Goal: Find contact information: Find contact information

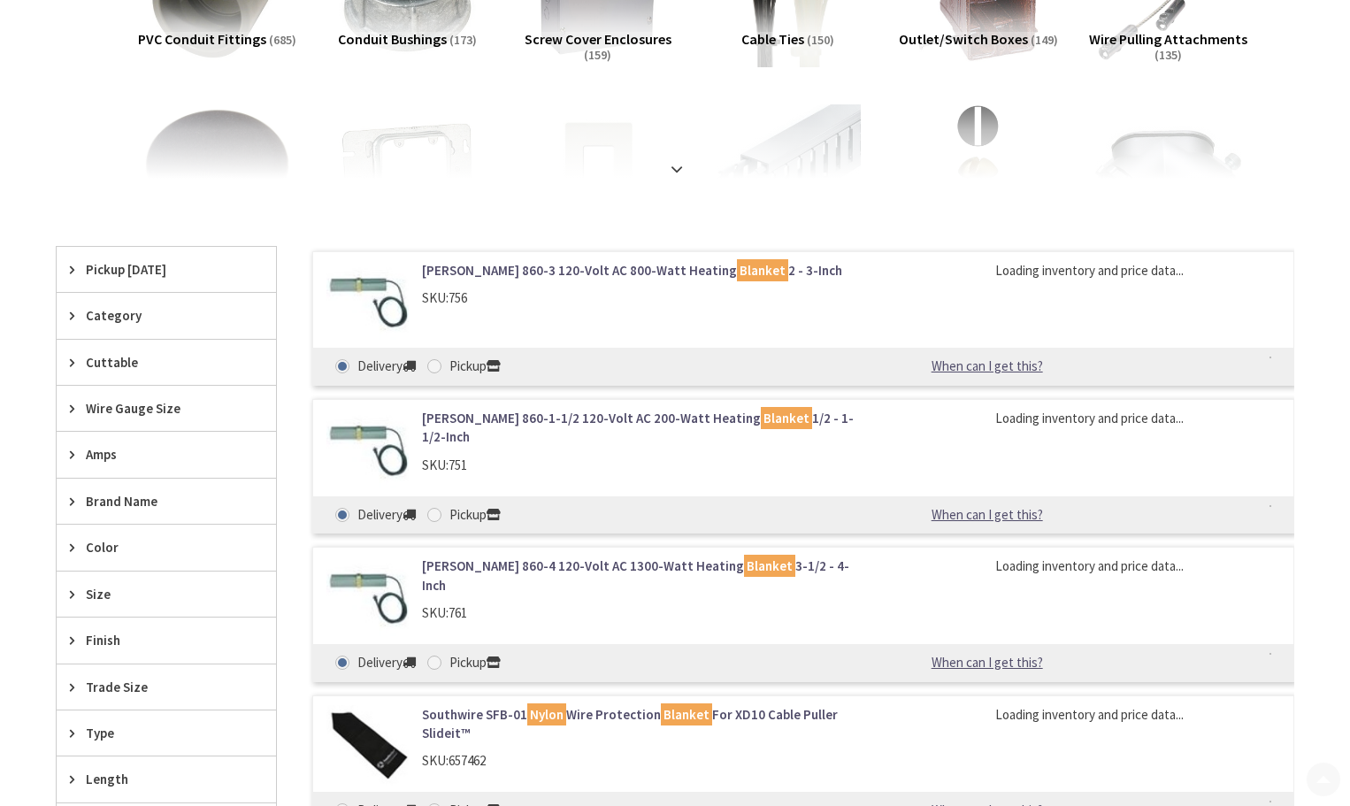
scroll to position [354, 0]
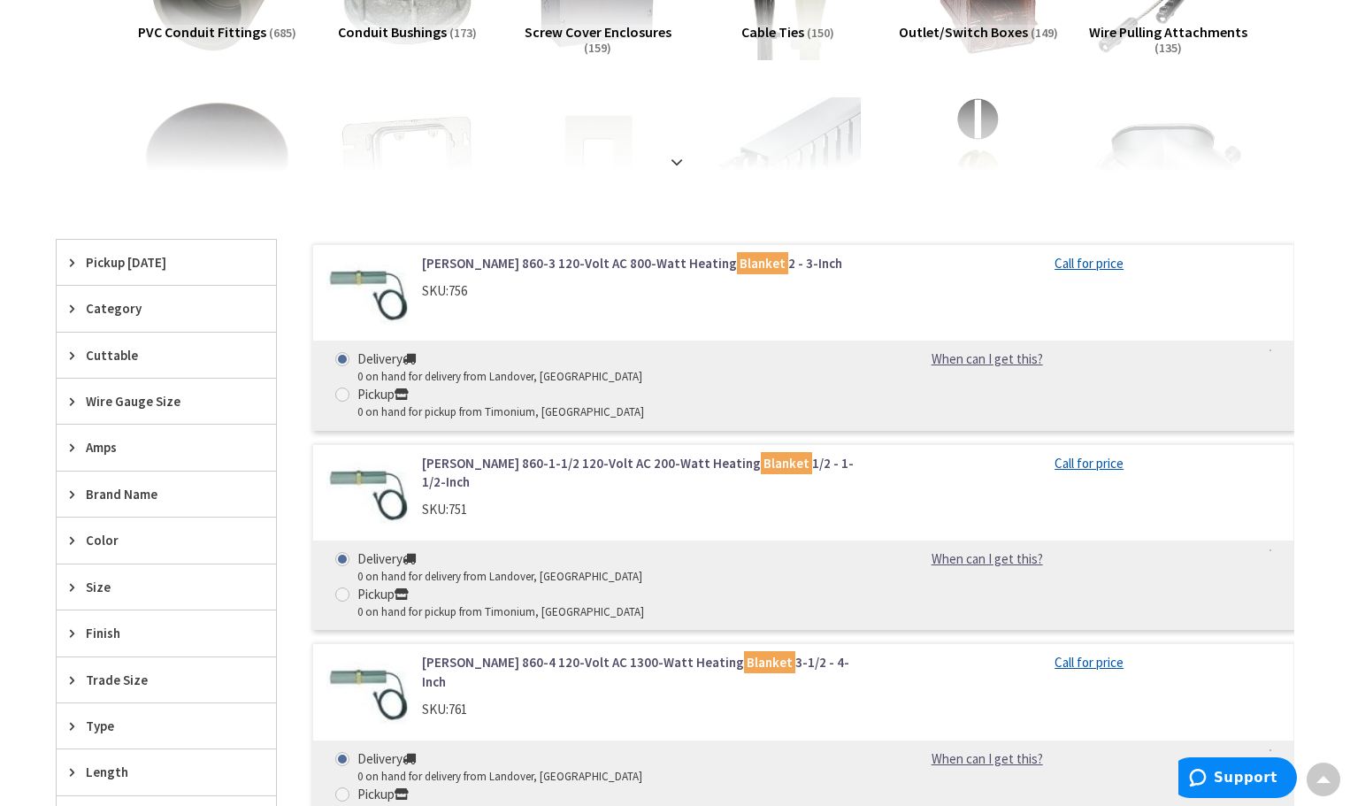
click at [572, 454] on link "Greenlee 860-1-1/2 120-Volt AC 200-Watt Heating Blanket 1/2 - 1-1/2-Inch" at bounding box center [647, 473] width 450 height 38
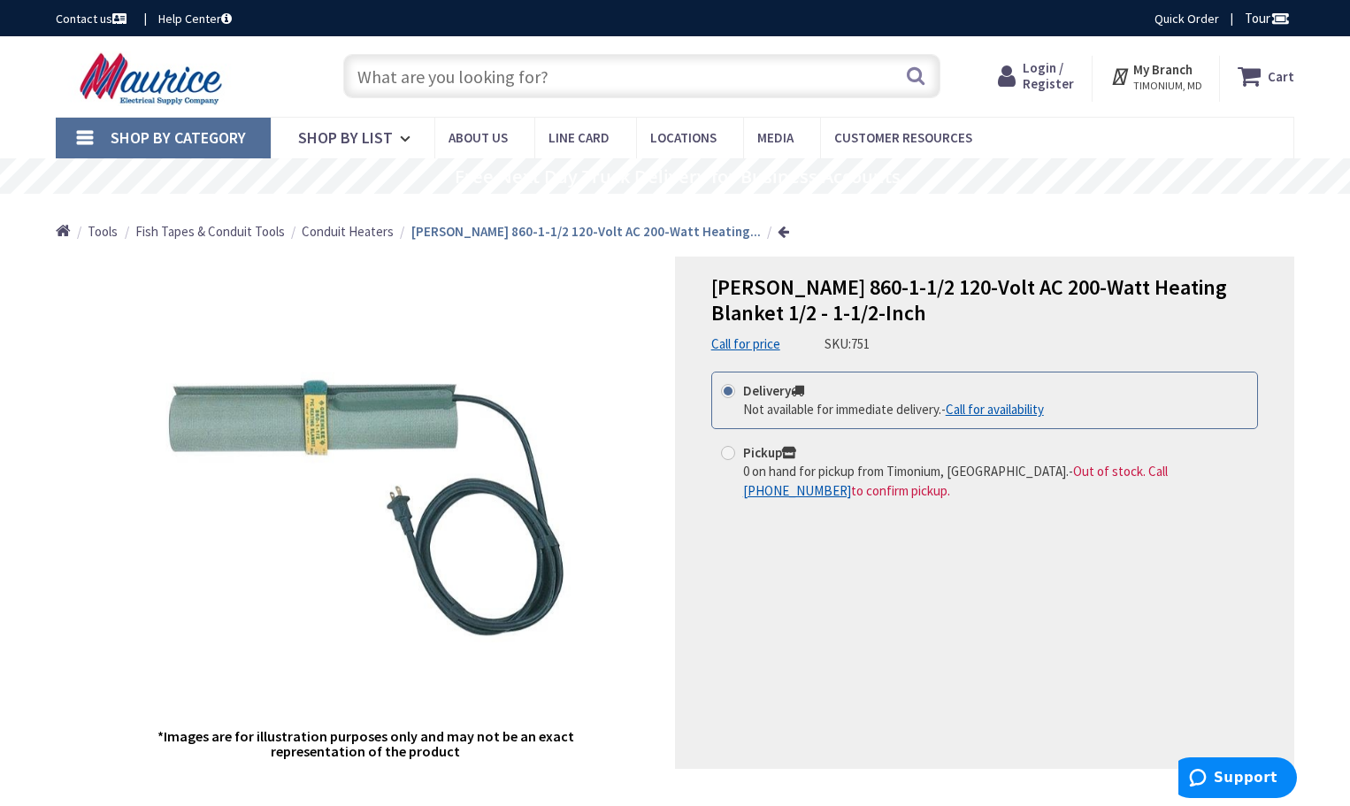
click at [992, 410] on link "Call for availability" at bounding box center [995, 409] width 98 height 19
